Goal: Information Seeking & Learning: Learn about a topic

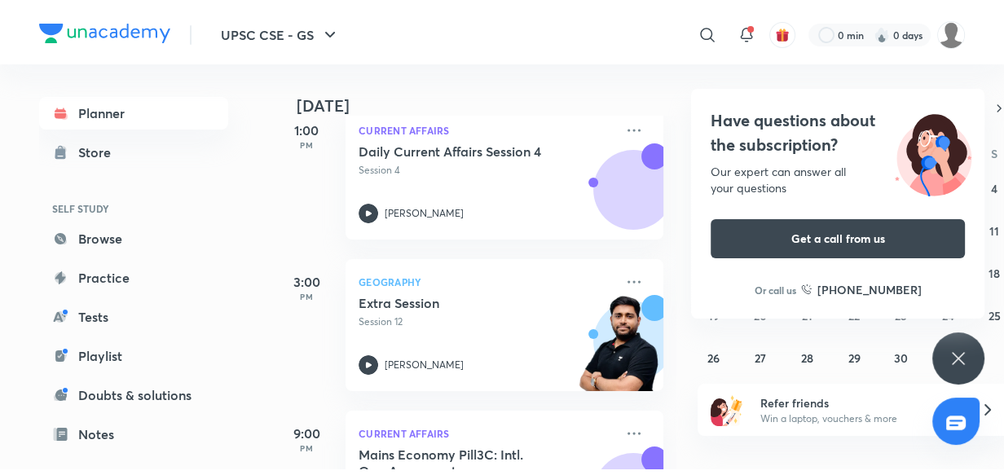
scroll to position [410, 0]
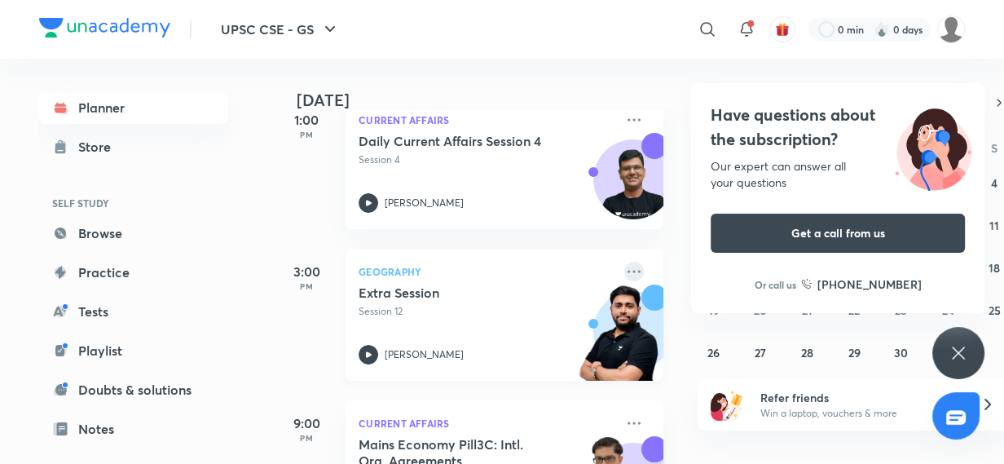
click at [624, 271] on icon at bounding box center [634, 272] width 20 height 20
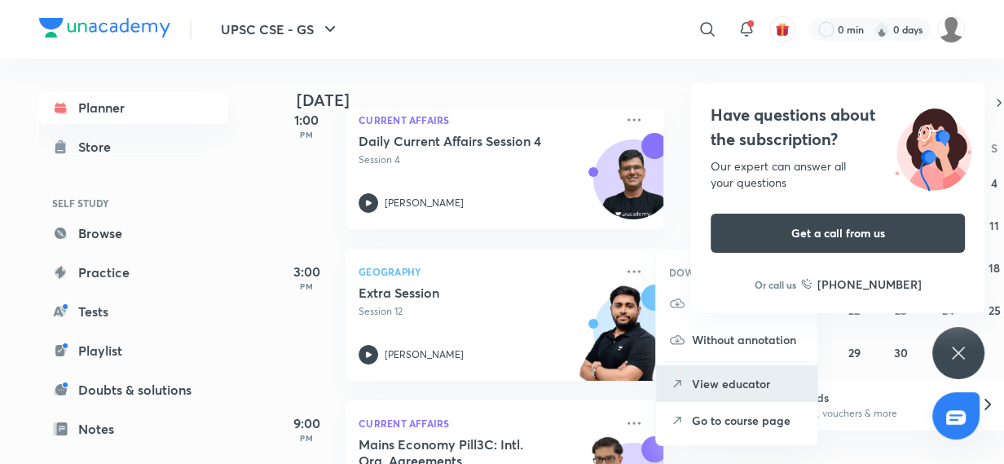
click at [744, 381] on p "View educator" at bounding box center [748, 383] width 112 height 17
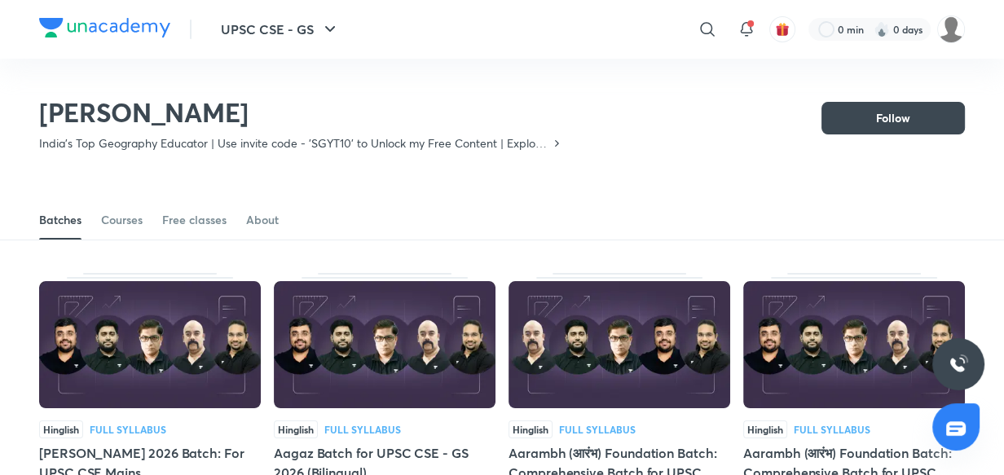
scroll to position [71, 0]
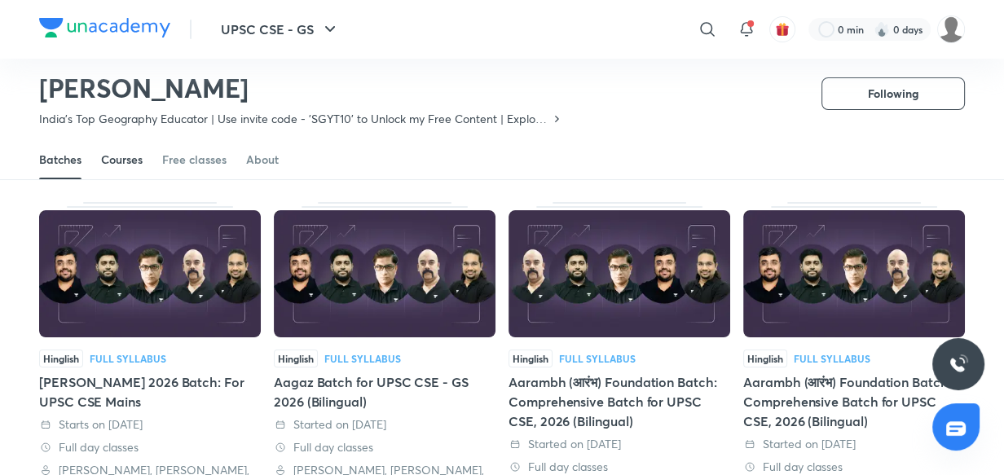
click at [122, 167] on div "Courses" at bounding box center [122, 160] width 42 height 16
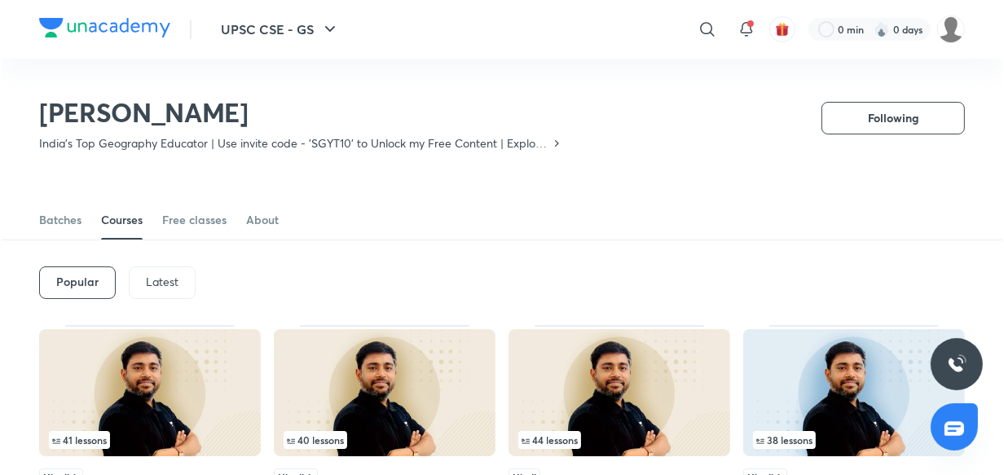
scroll to position [71, 0]
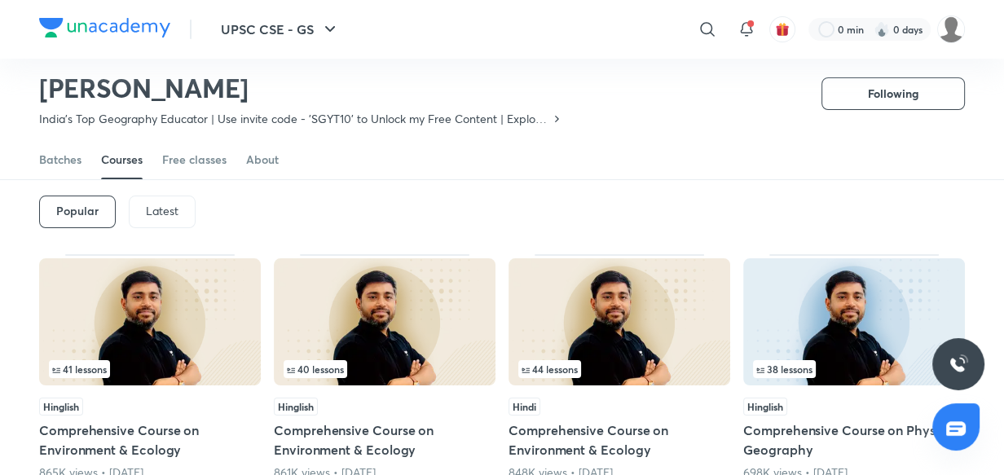
click at [166, 205] on p "Latest" at bounding box center [162, 211] width 33 height 13
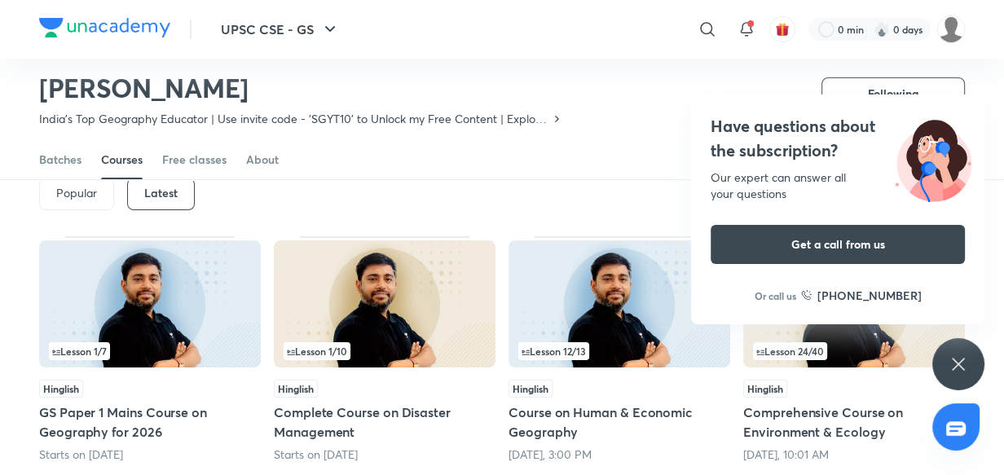
scroll to position [88, 0]
click at [540, 366] on img at bounding box center [619, 304] width 222 height 127
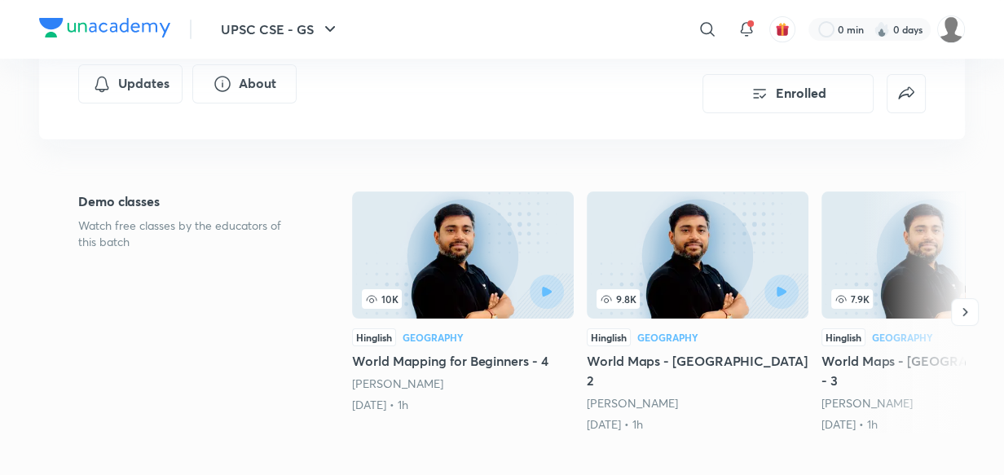
scroll to position [319, 0]
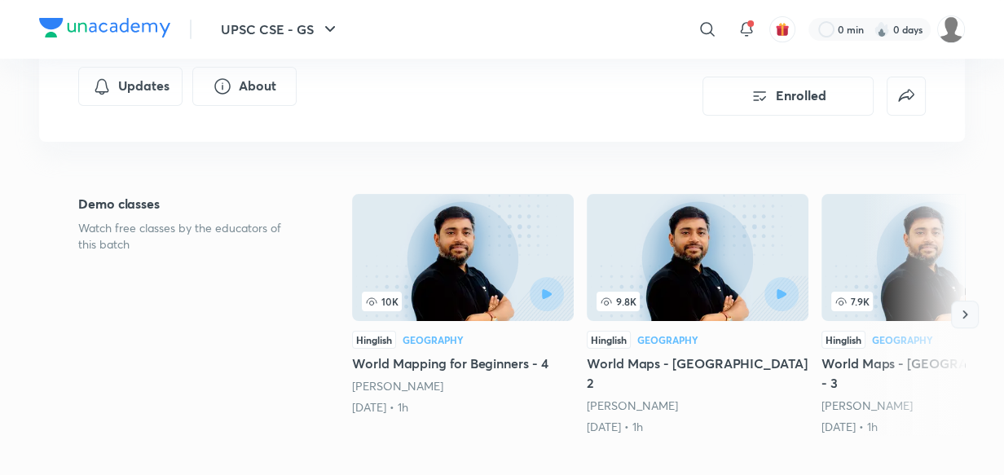
click at [757, 306] on icon "button" at bounding box center [965, 314] width 16 height 16
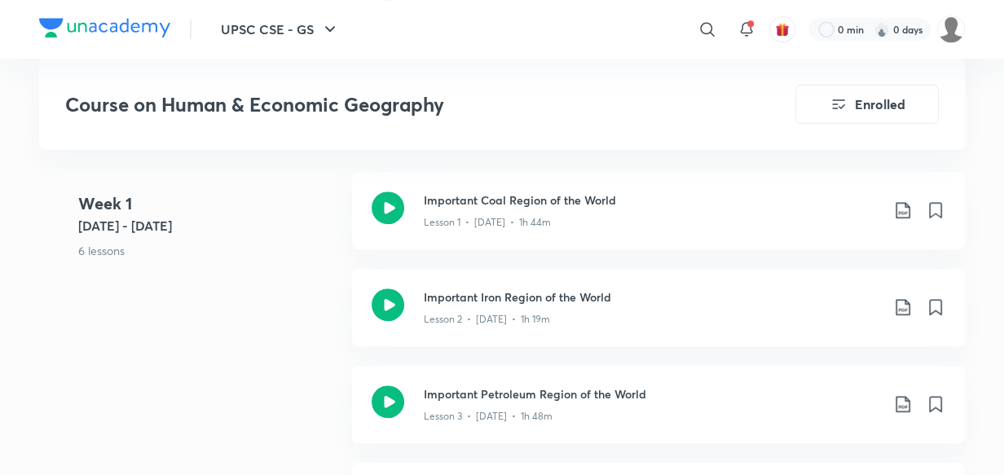
scroll to position [862, 0]
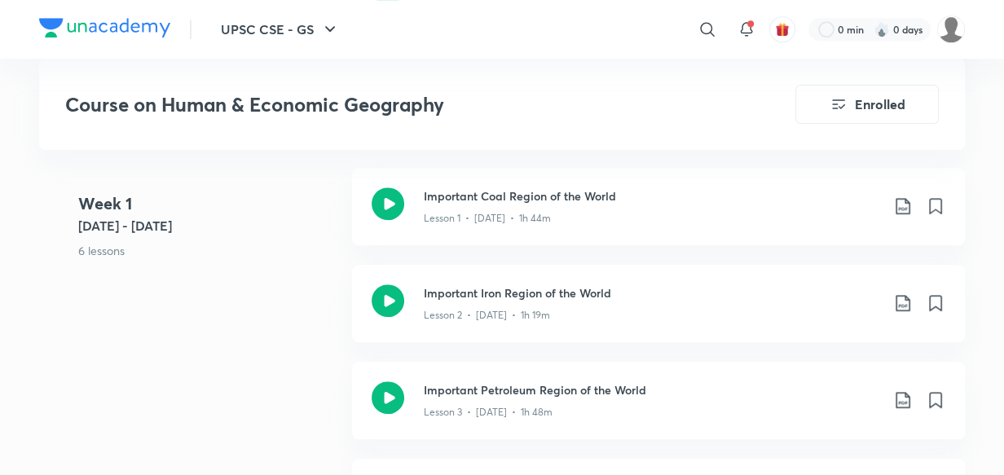
click at [757, 381] on h3 "Important Petroleum Region of the World" at bounding box center [652, 389] width 456 height 17
click at [757, 196] on icon at bounding box center [903, 206] width 20 height 20
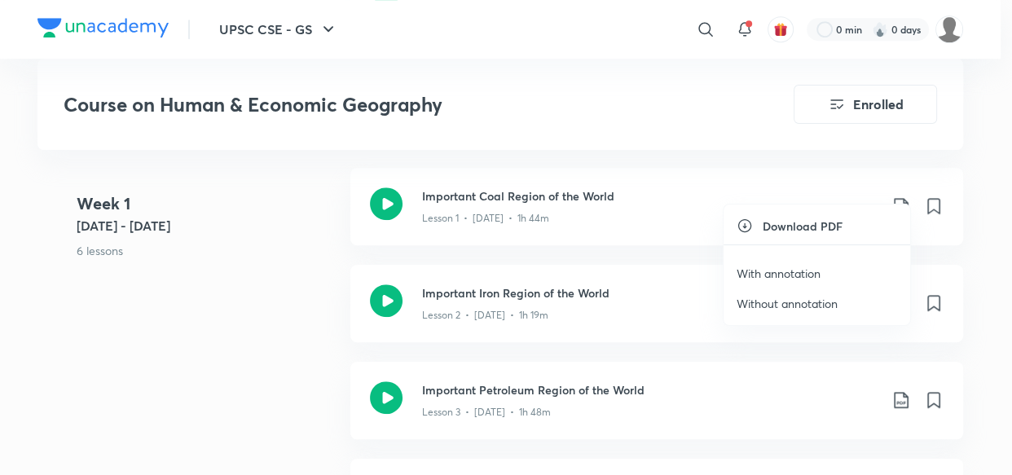
click at [757, 268] on p "With annotation" at bounding box center [779, 273] width 84 height 17
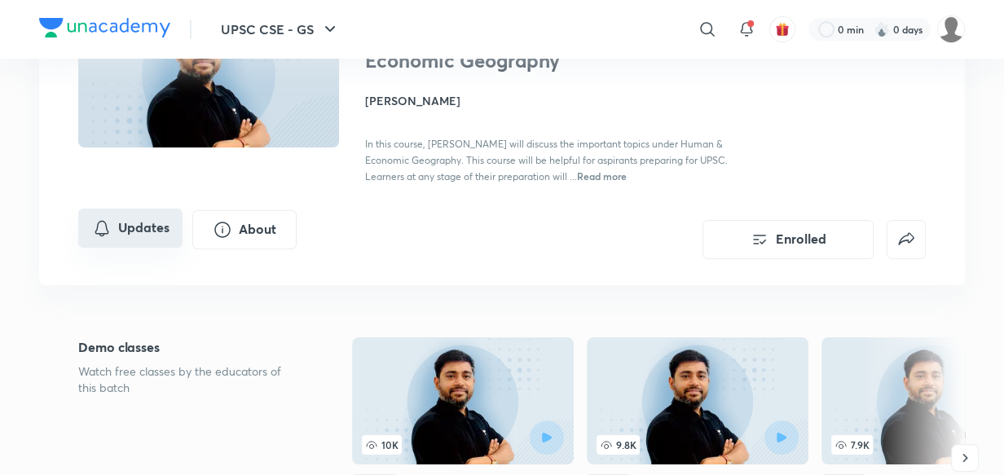
click at [142, 237] on button "Updates" at bounding box center [130, 228] width 104 height 39
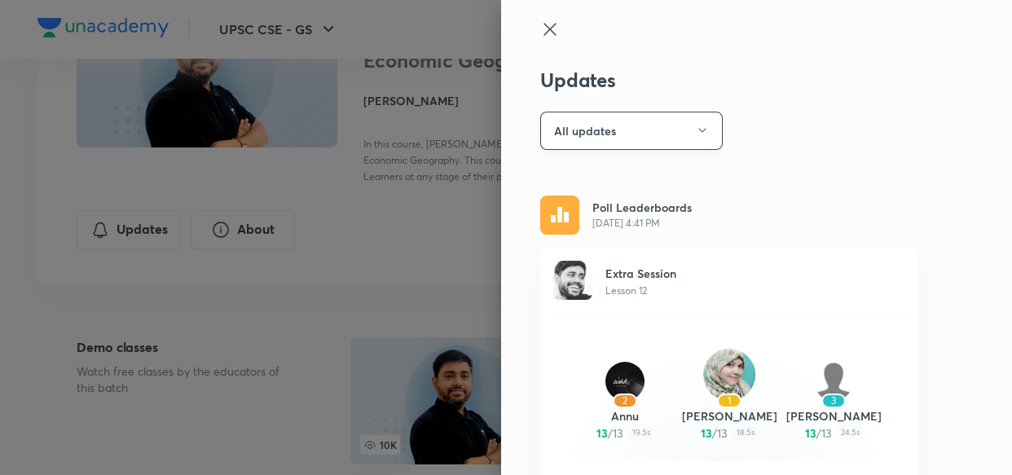
click at [678, 130] on button "All updates" at bounding box center [631, 131] width 183 height 38
click at [739, 172] on div at bounding box center [506, 237] width 1012 height 475
click at [739, 172] on div "Updates All updates Poll Leaderboards Oct 6, 4:41 PM Extra Session Lesson 12 2 …" at bounding box center [756, 237] width 511 height 475
click at [662, 130] on button "All updates" at bounding box center [631, 131] width 183 height 38
click at [607, 182] on span "All updates" at bounding box center [623, 180] width 169 height 17
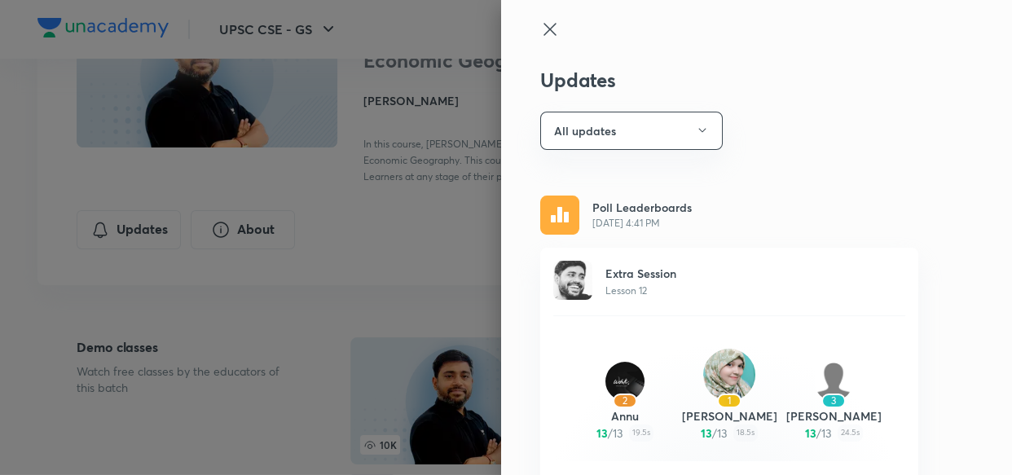
click at [388, 244] on div at bounding box center [506, 237] width 1012 height 475
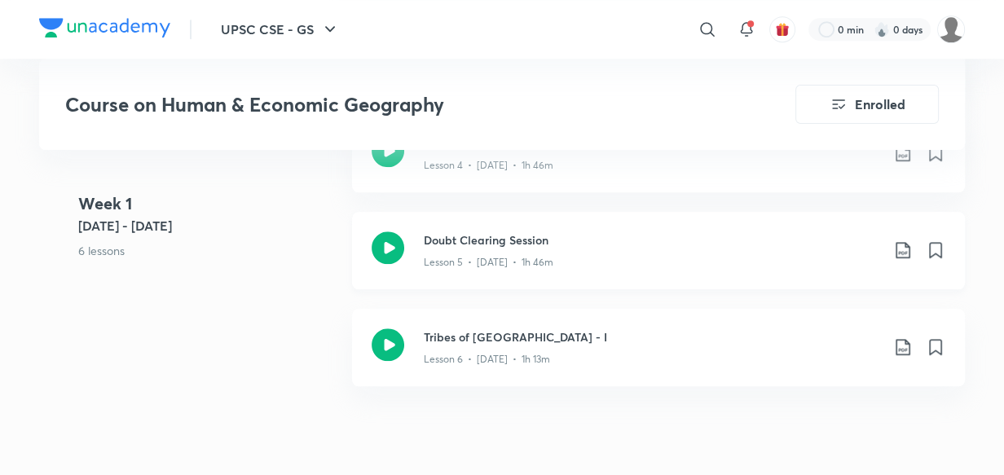
scroll to position [1206, 0]
click at [901, 339] on icon at bounding box center [903, 347] width 14 height 16
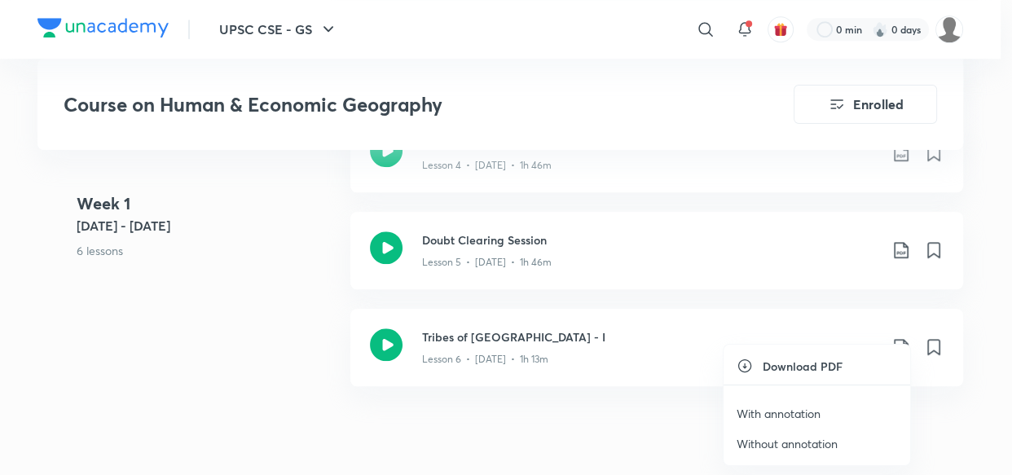
click at [776, 448] on p "Without annotation" at bounding box center [787, 443] width 101 height 17
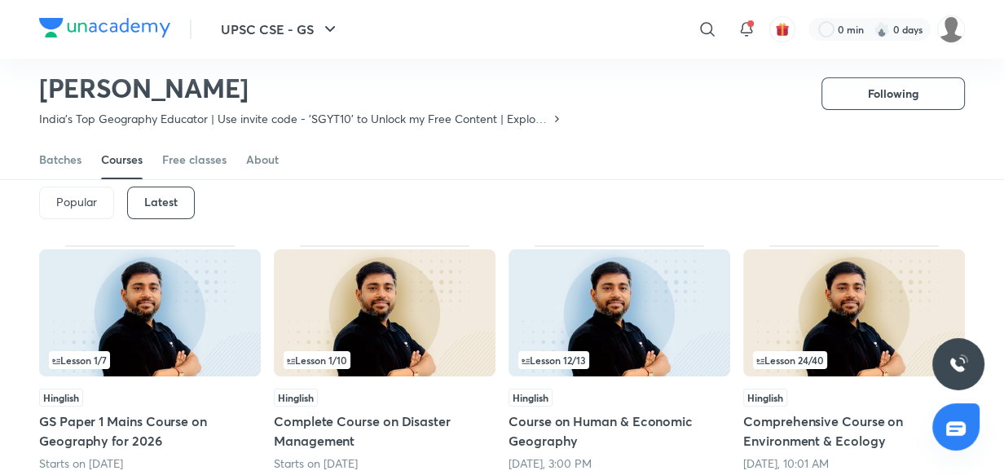
click at [517, 440] on h5 "Course on Human & Economic Geography" at bounding box center [619, 431] width 222 height 39
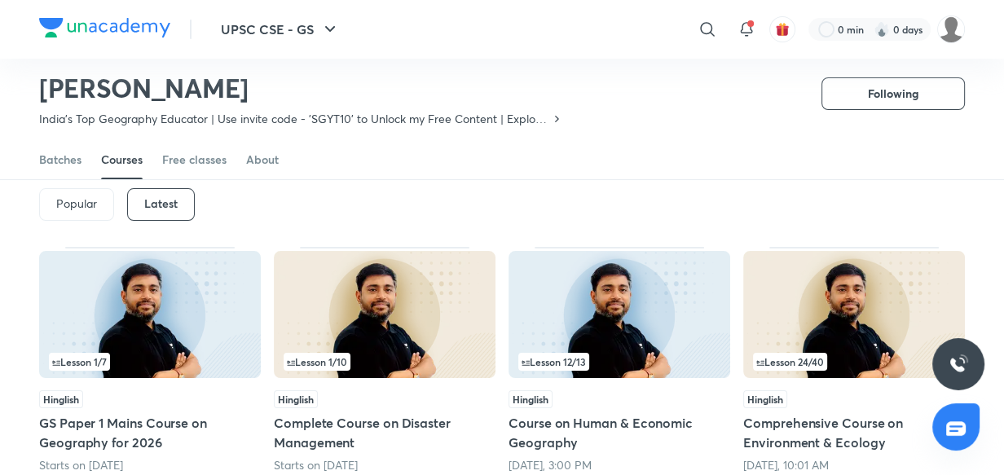
scroll to position [84, 0]
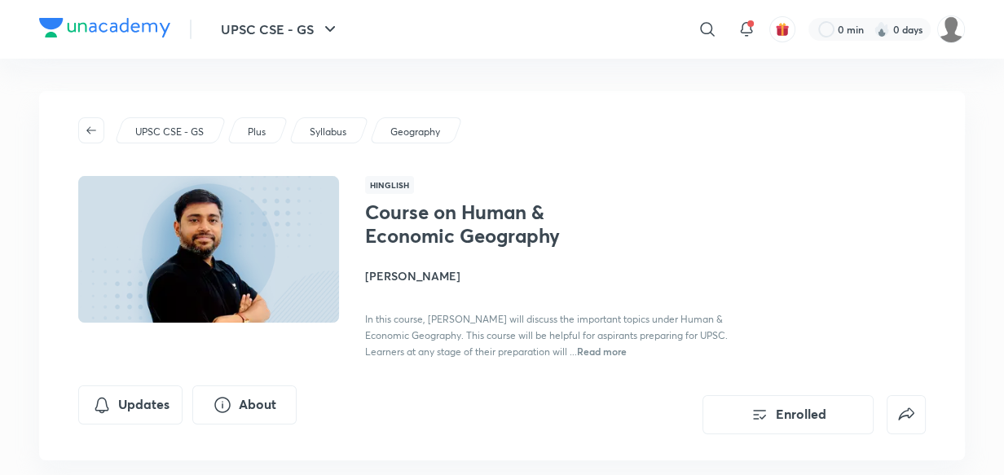
click at [425, 375] on div "UPSC CSE - GS Plus Syllabus Geography Hinglish Course on Human & Economic Geogr…" at bounding box center [502, 275] width 926 height 369
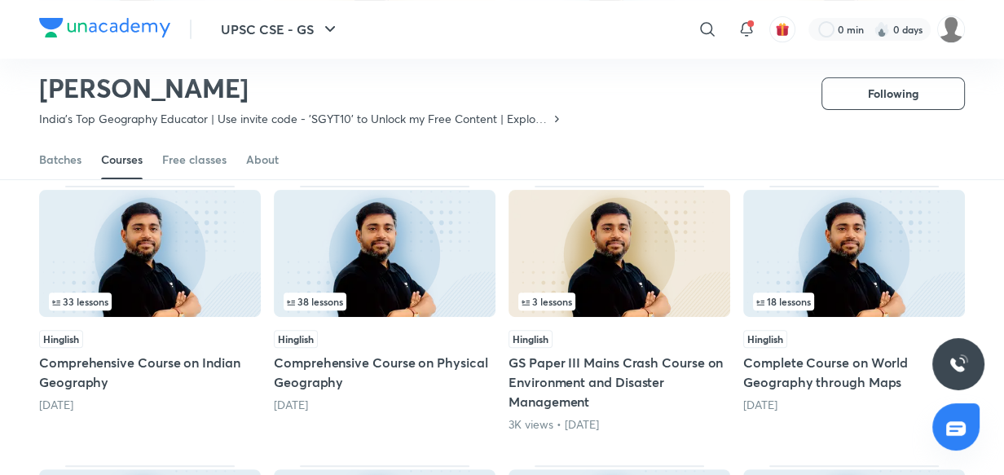
scroll to position [392, 0]
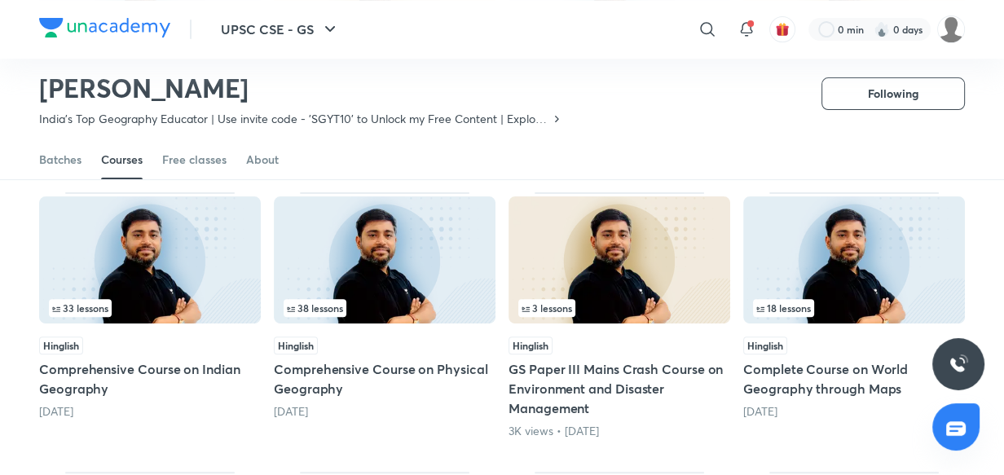
click at [147, 315] on div "33 lessons" at bounding box center [150, 308] width 202 height 18
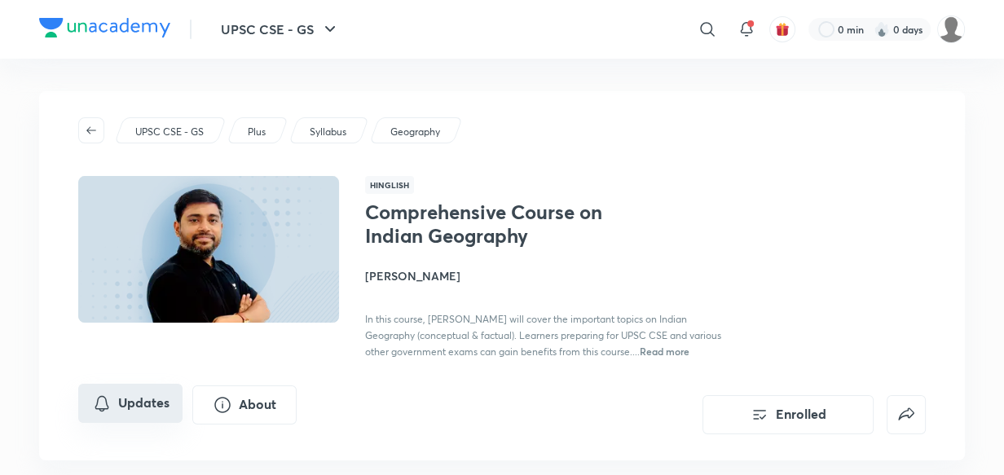
click at [123, 414] on button "Updates" at bounding box center [130, 403] width 104 height 39
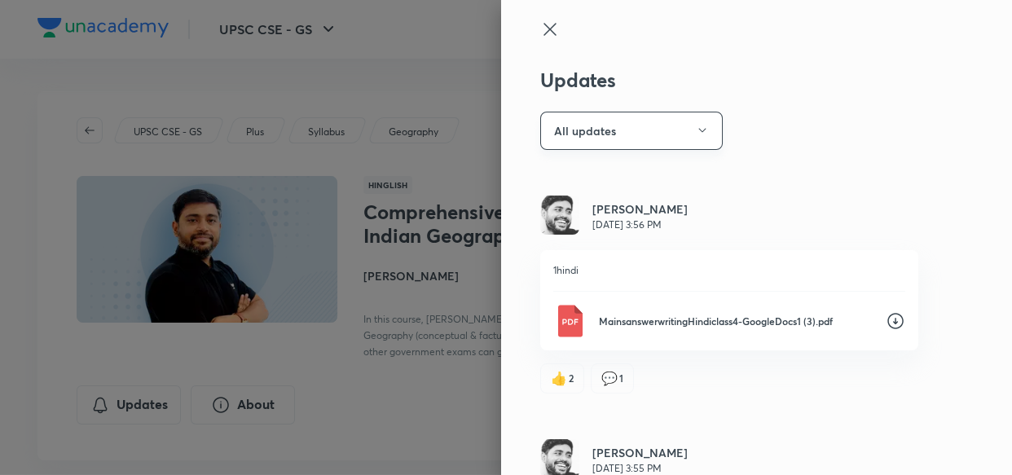
click at [627, 134] on button "All updates" at bounding box center [631, 131] width 183 height 38
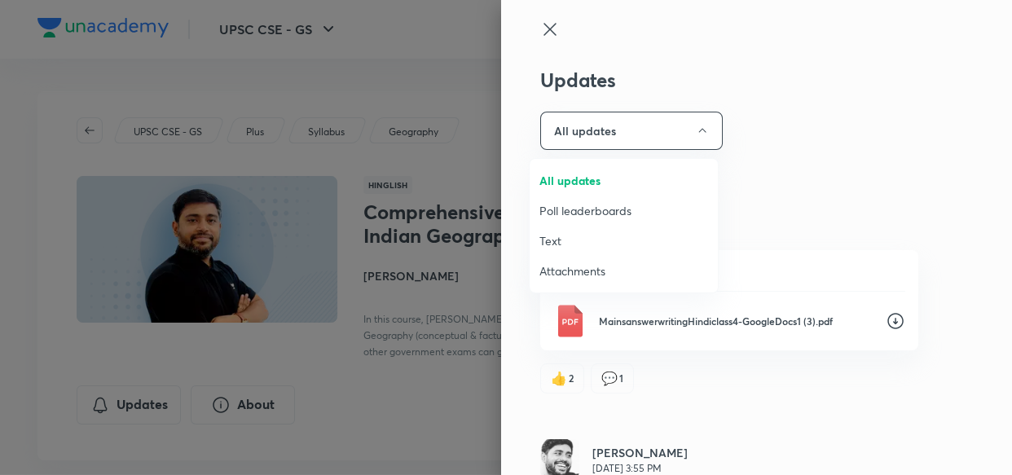
click at [573, 271] on span "Attachments" at bounding box center [623, 270] width 169 height 17
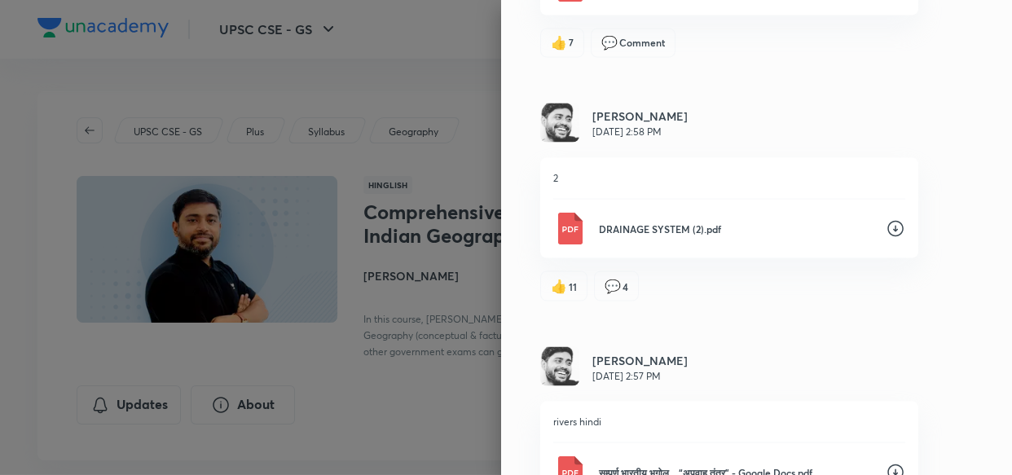
scroll to position [2616, 0]
click at [886, 223] on icon at bounding box center [896, 228] width 20 height 20
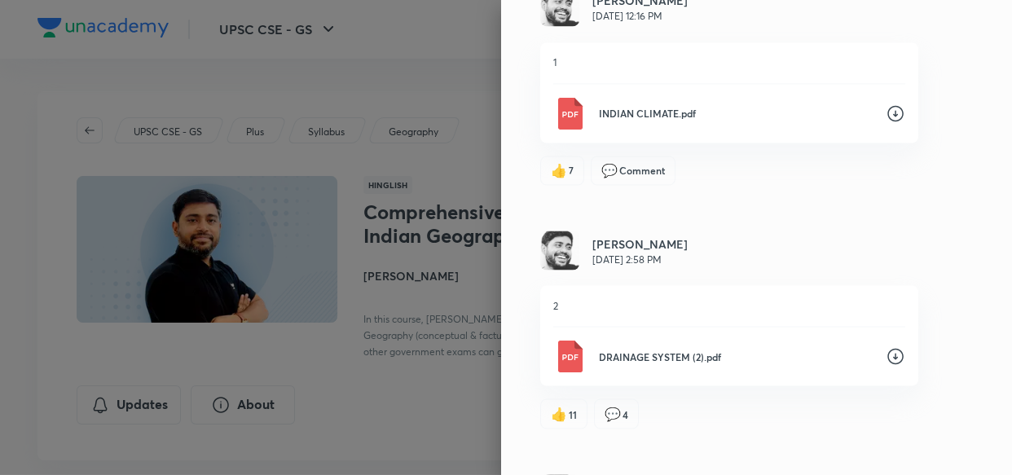
scroll to position [2485, 0]
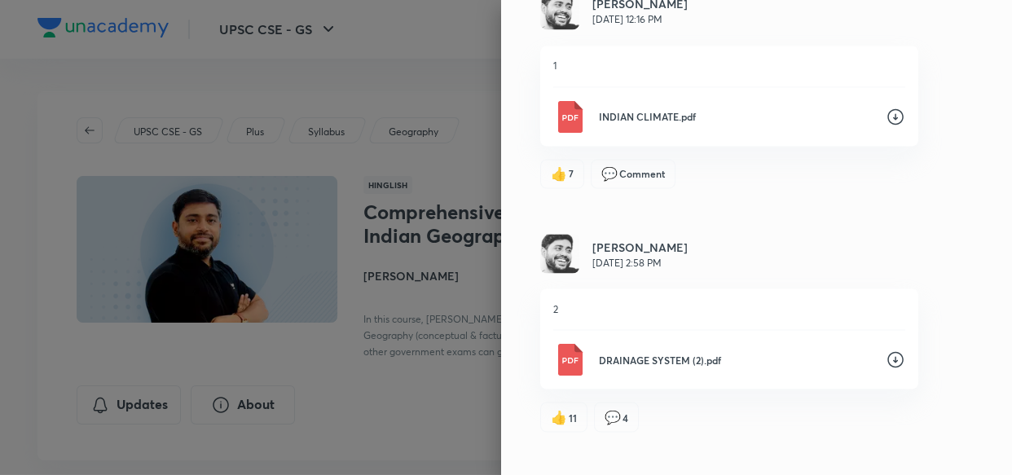
click at [887, 111] on icon at bounding box center [895, 116] width 16 height 16
